Goal: Task Accomplishment & Management: Manage account settings

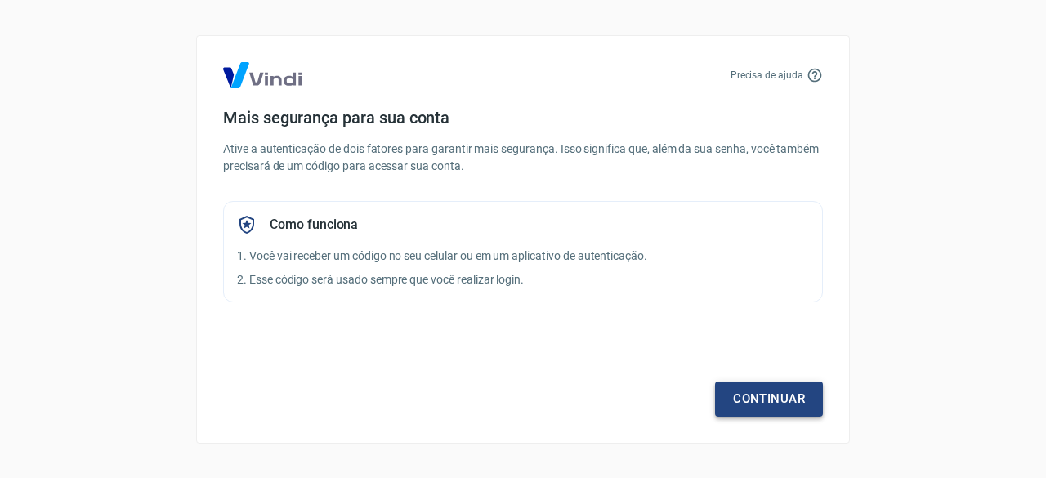
click at [803, 404] on link "Continuar" at bounding box center [769, 399] width 108 height 34
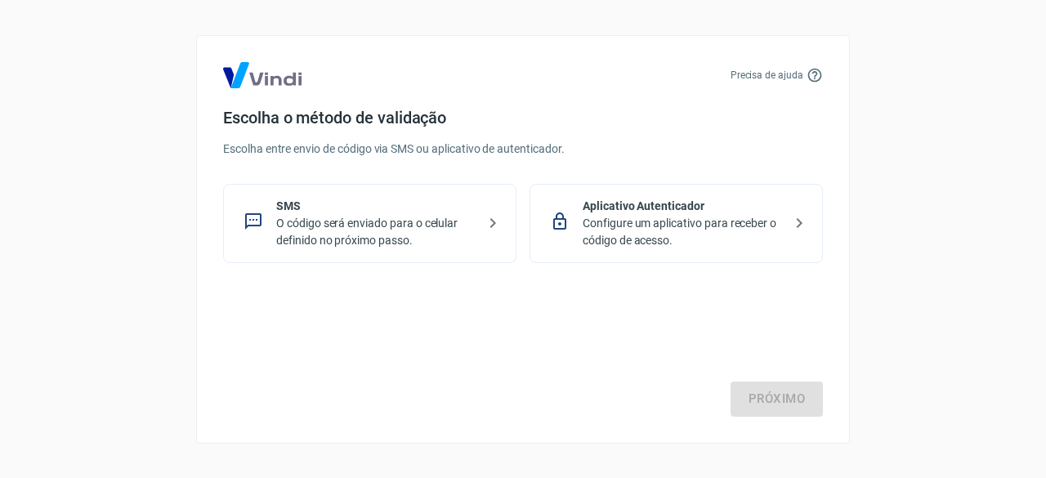
click at [446, 200] on p "SMS" at bounding box center [376, 206] width 200 height 17
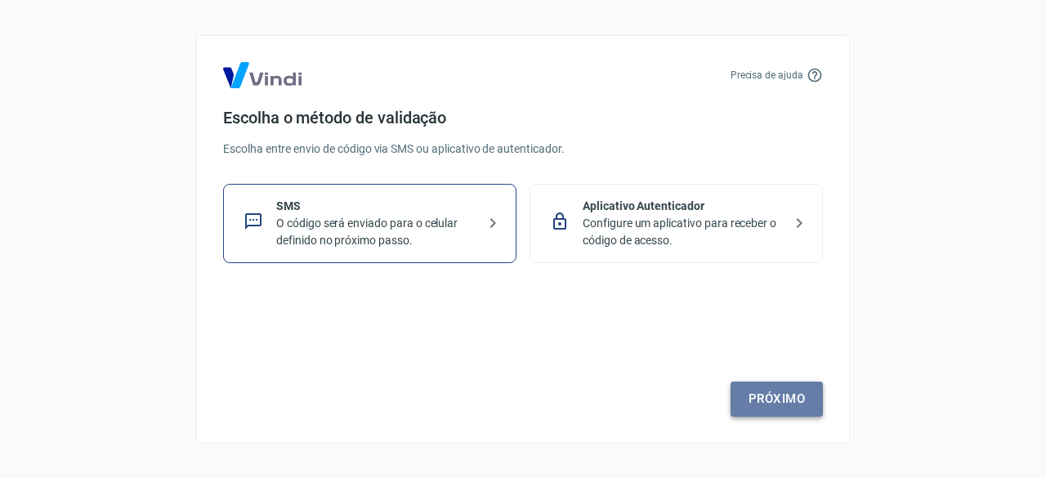
click at [770, 397] on link "Próximo" at bounding box center [777, 399] width 92 height 34
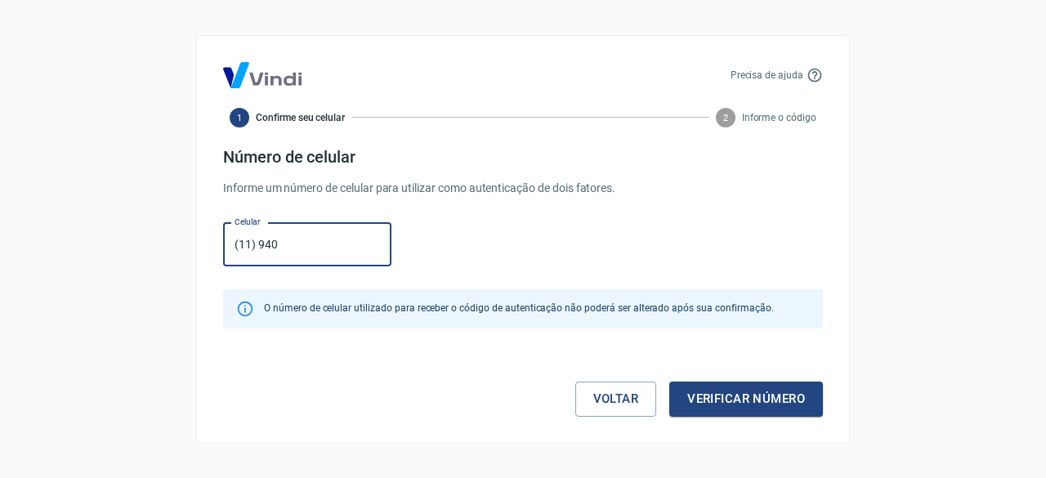
click at [329, 257] on input "(11) 940" at bounding box center [307, 244] width 168 height 43
type input "[PHONE_NUMBER]"
click at [843, 428] on div "Precisa de ajuda 1 Confirme seu celular 2 Informe o código Número de celular In…" at bounding box center [523, 239] width 654 height 409
drag, startPoint x: 823, startPoint y: 419, endPoint x: 801, endPoint y: 411, distance: 23.5
click at [819, 418] on div "Precisa de ajuda 1 Confirme seu celular 2 Informe o código Número de celular In…" at bounding box center [523, 239] width 654 height 409
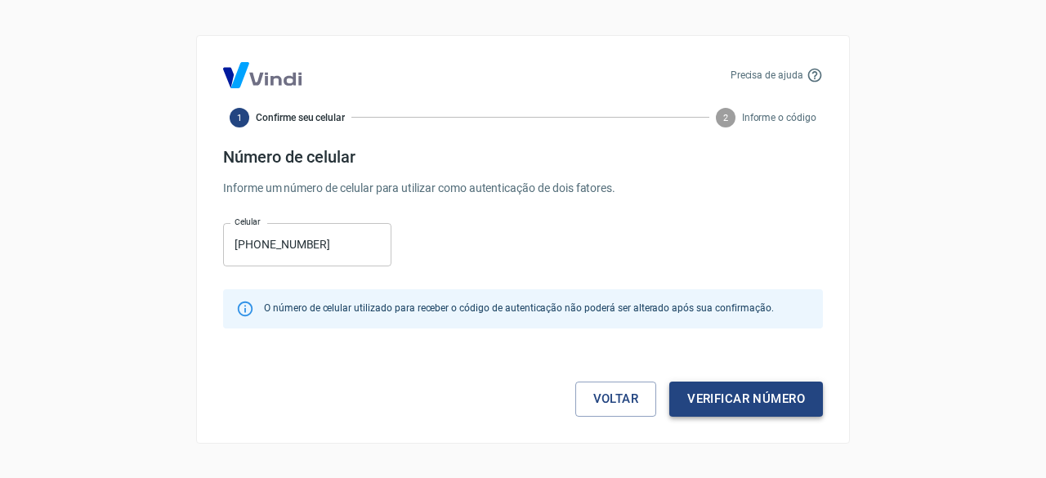
click at [801, 411] on button "Verificar número" at bounding box center [746, 399] width 154 height 34
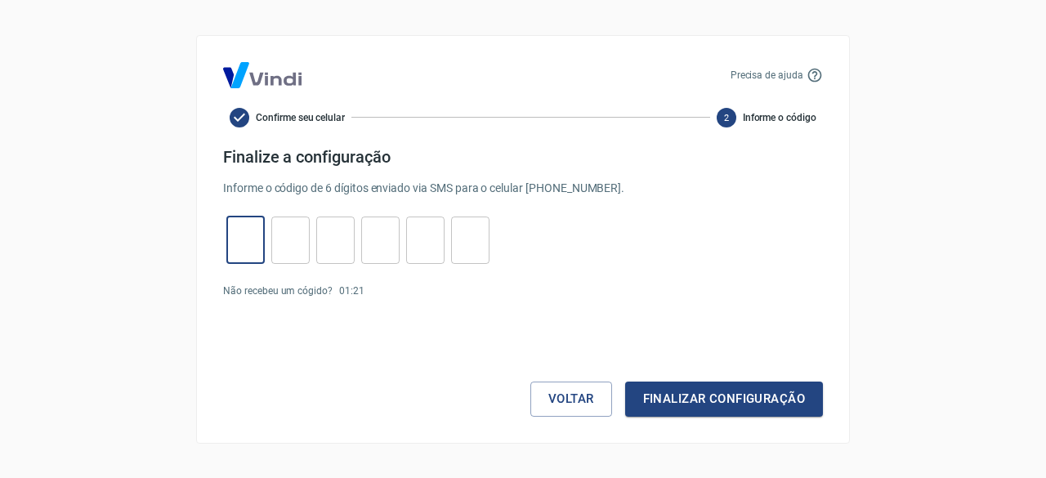
drag, startPoint x: 249, startPoint y: 225, endPoint x: 247, endPoint y: 217, distance: 8.5
click at [247, 217] on div "​" at bounding box center [245, 240] width 38 height 47
type input "7"
type input "5"
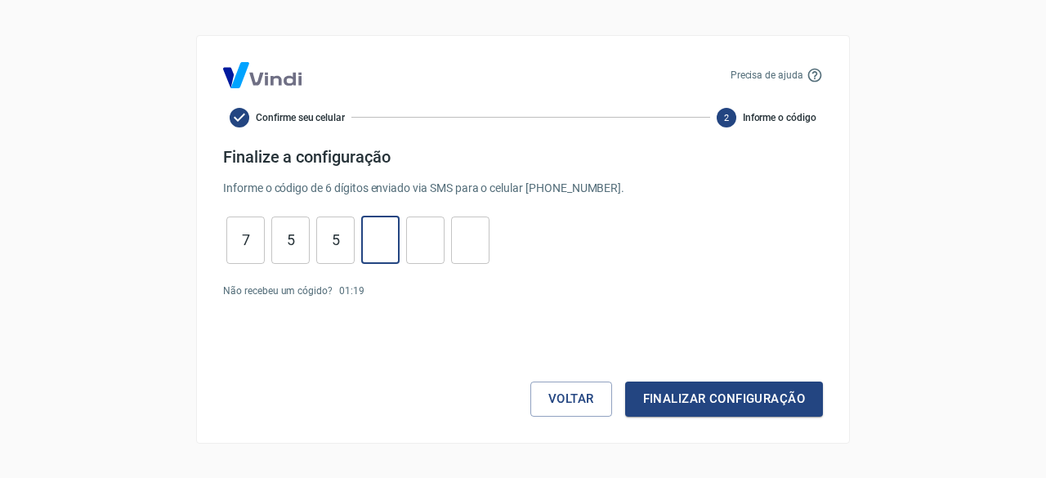
type input "7"
type input "5"
type input "1"
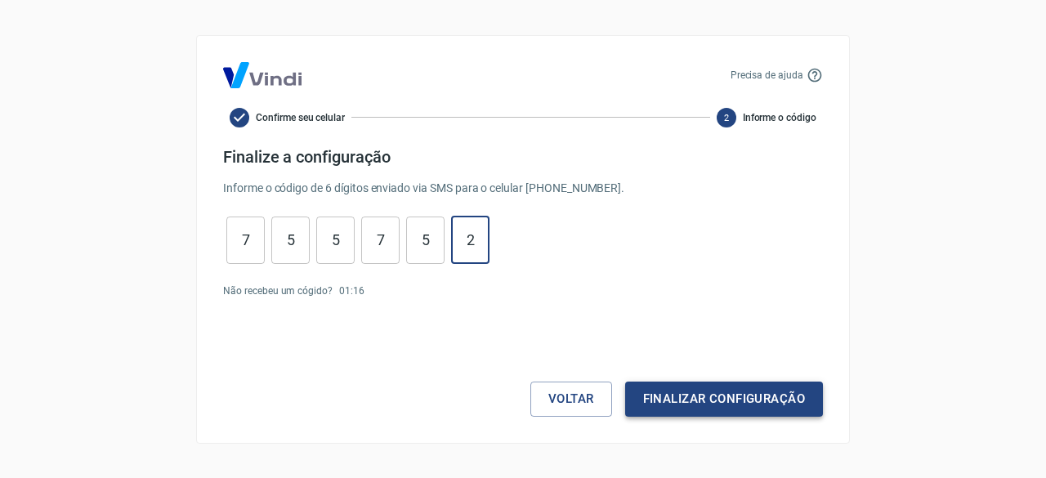
type input "2"
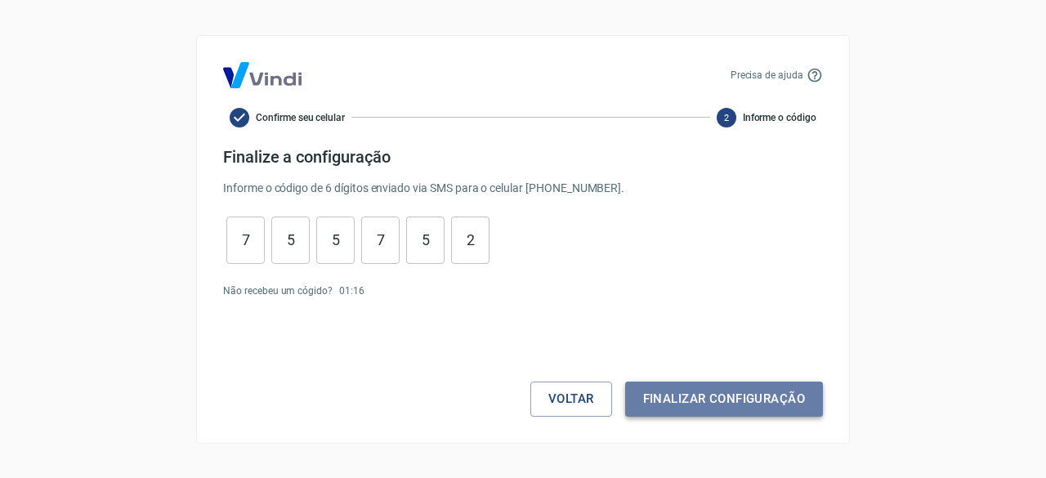
click at [700, 388] on button "Finalizar configuração" at bounding box center [724, 399] width 198 height 34
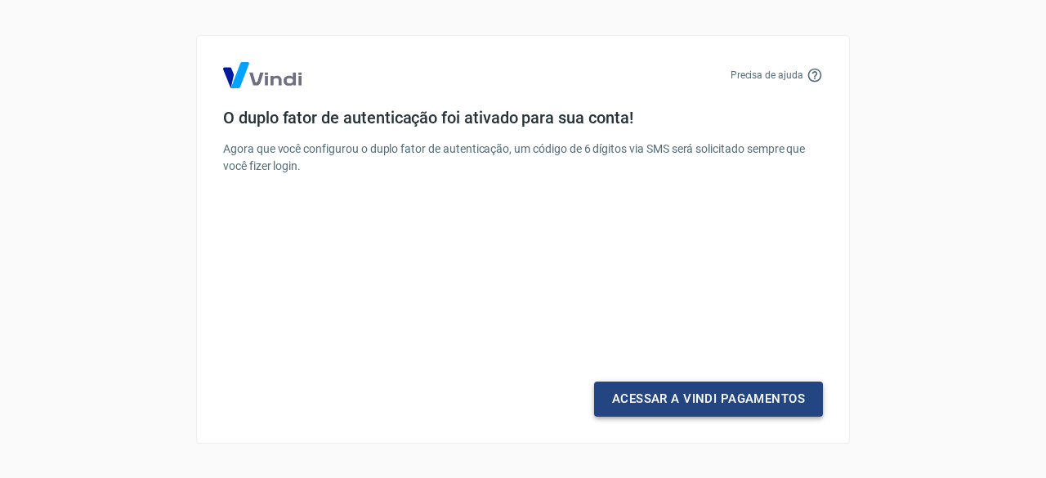
click at [742, 410] on link "Acessar a Vindi Pagamentos" at bounding box center [708, 399] width 229 height 34
